Goal: Information Seeking & Learning: Check status

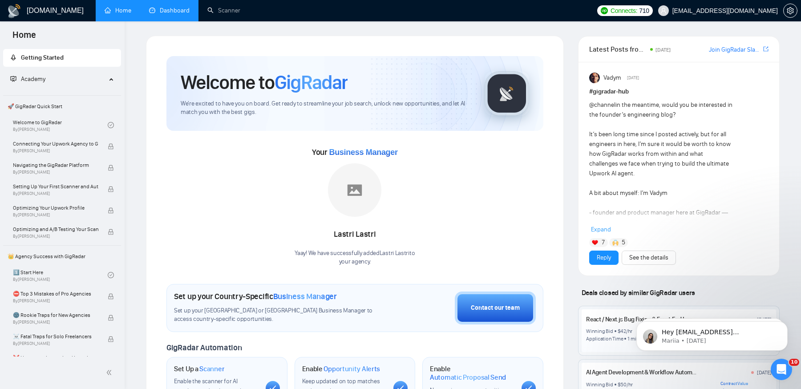
click at [180, 8] on link "Dashboard" at bounding box center [169, 11] width 41 height 8
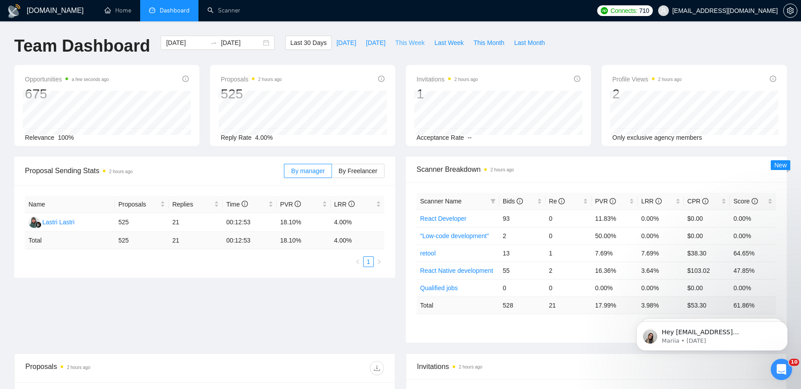
click at [417, 46] on span "This Week" at bounding box center [409, 43] width 29 height 10
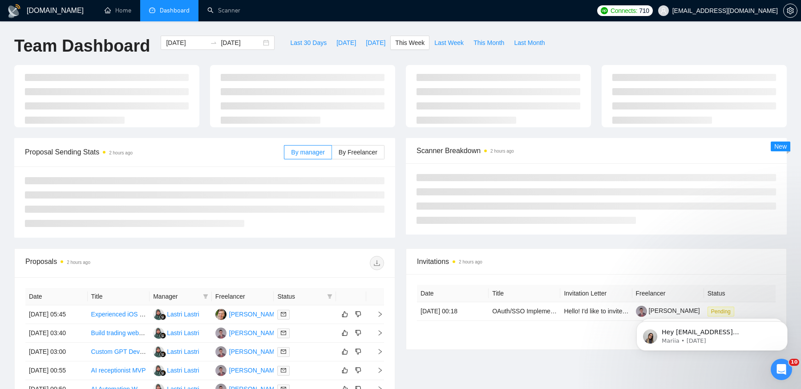
type input "[DATE]"
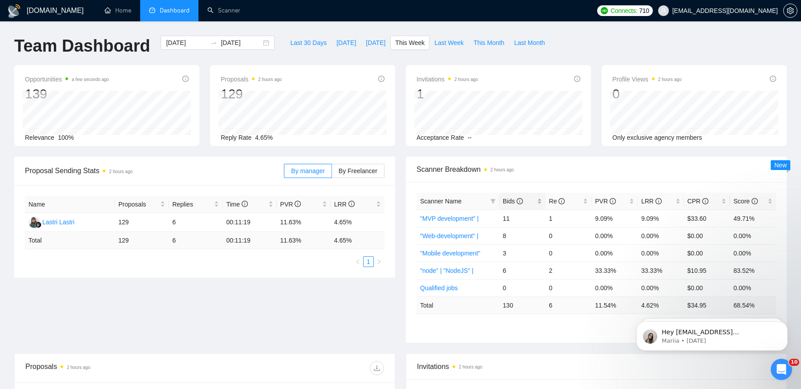
click at [529, 203] on span "Bids" at bounding box center [519, 201] width 32 height 10
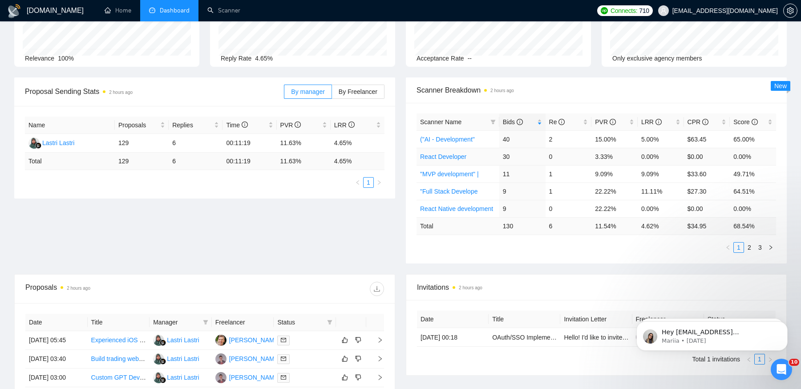
scroll to position [78, 0]
